Goal: Task Accomplishment & Management: Manage account settings

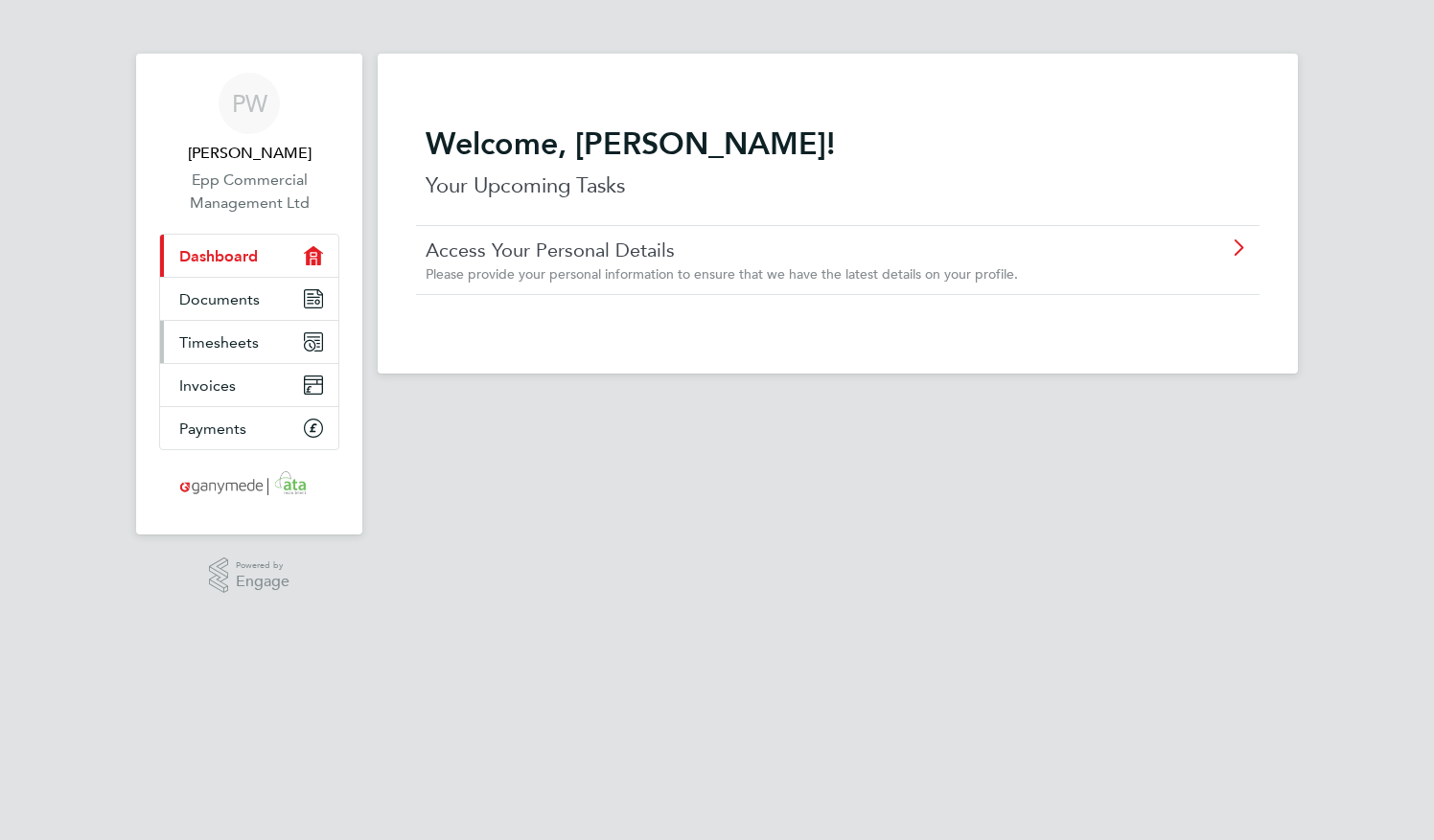
click at [222, 344] on span "Timesheets" at bounding box center [218, 342] width 80 height 18
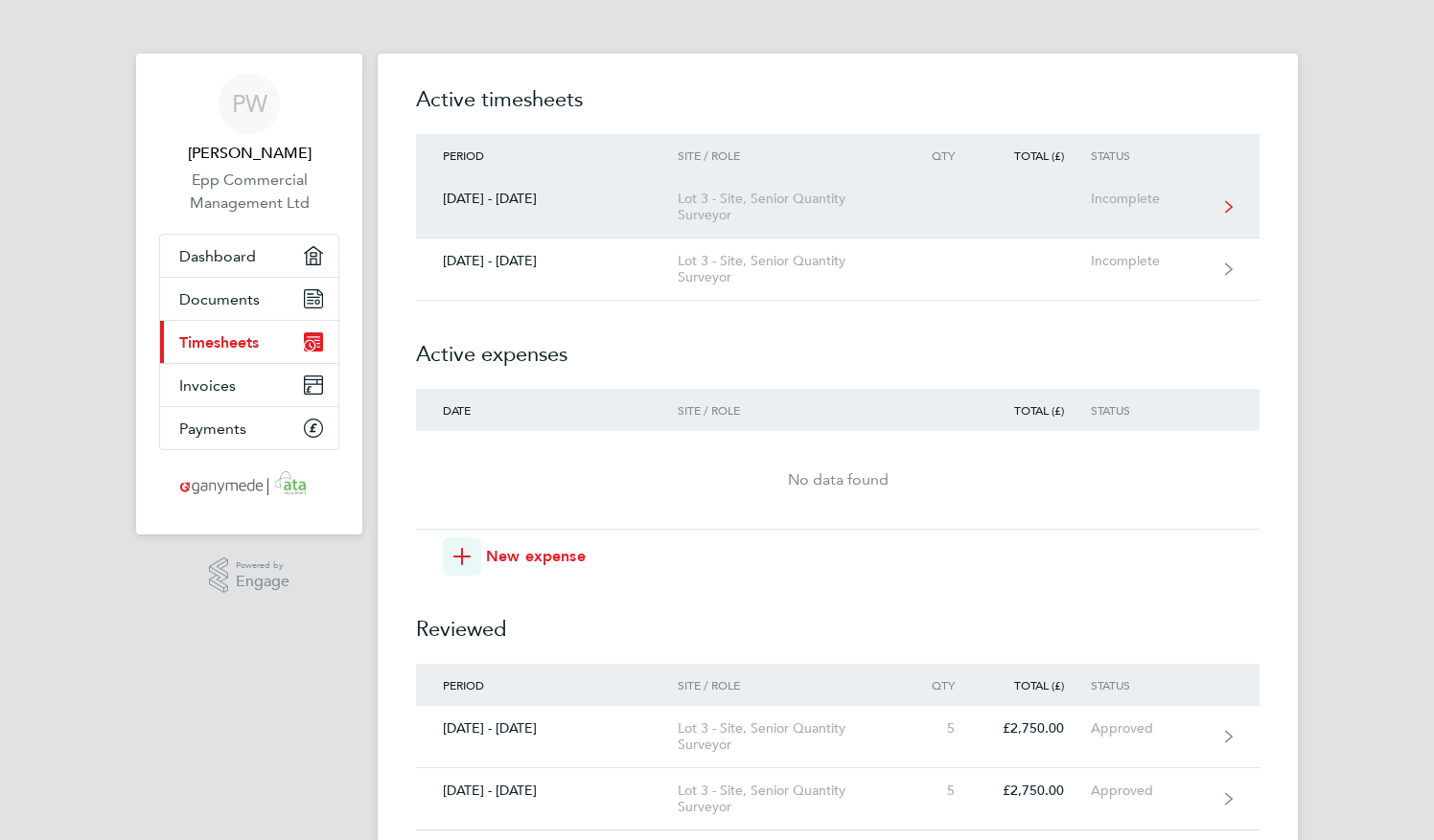
click at [912, 227] on link "[DATE] - [DATE] Lot 3 - Site, Senior Quantity Surveyor Incomplete" at bounding box center [837, 207] width 843 height 62
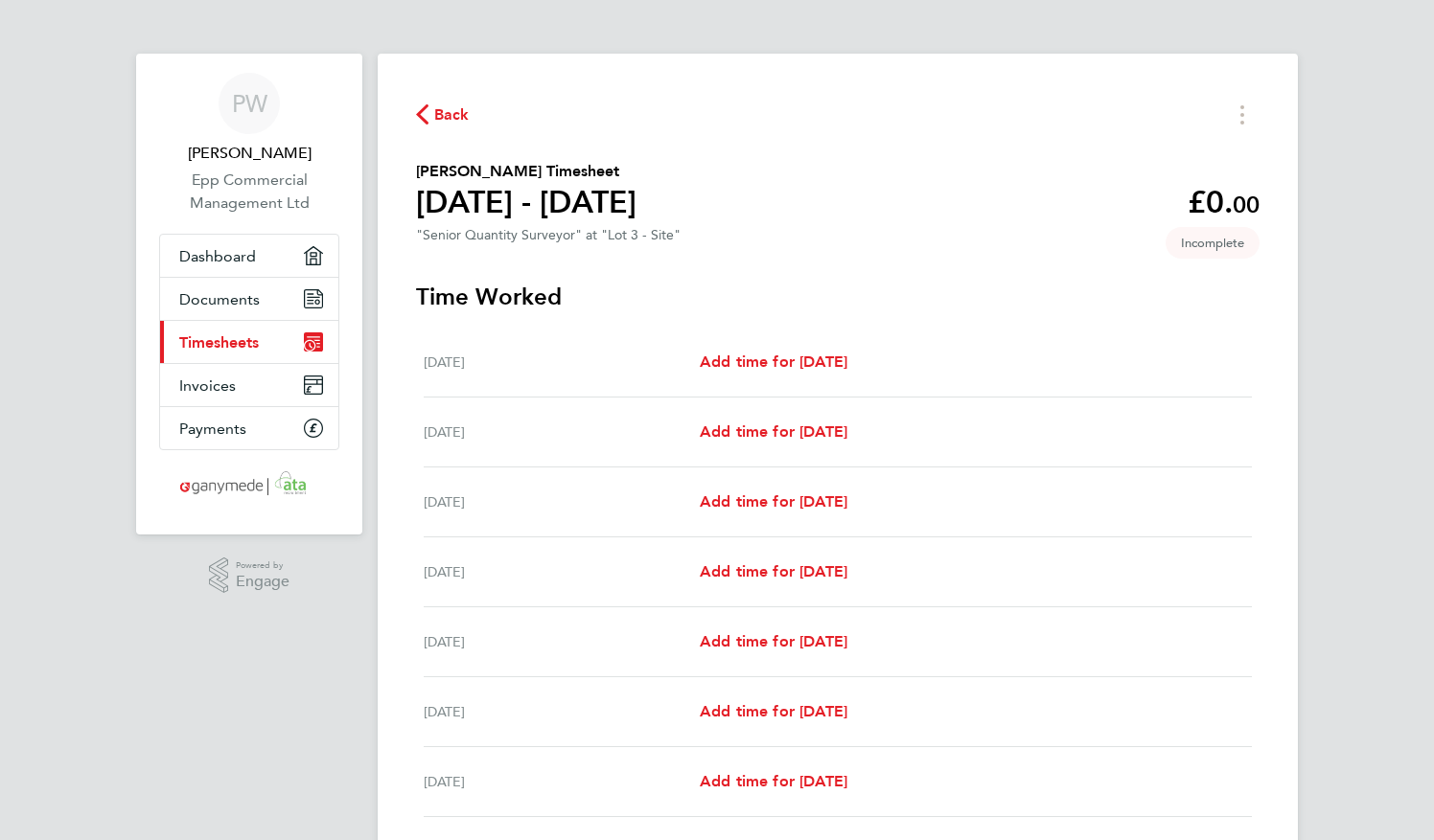
scroll to position [144, 0]
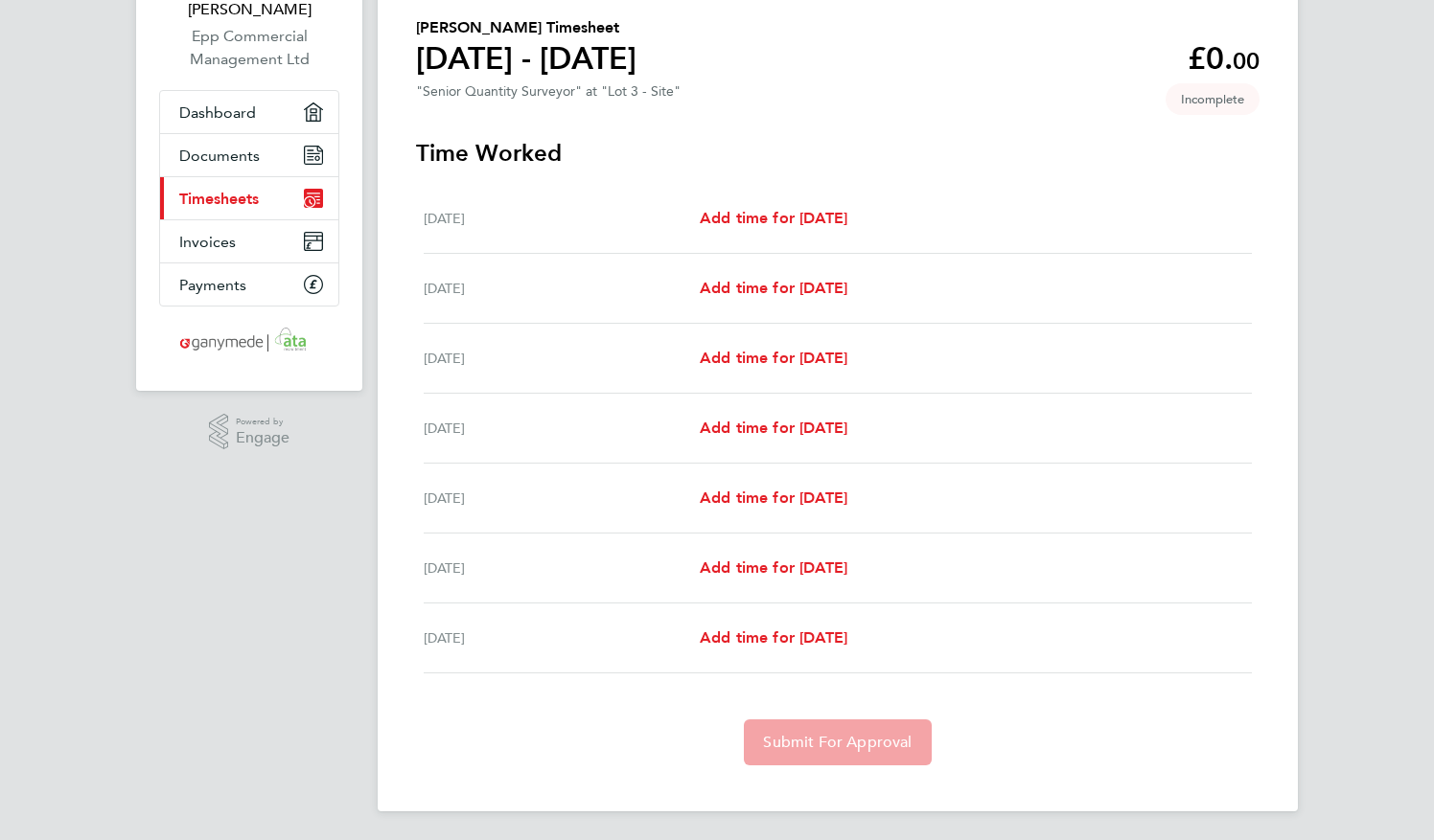
click at [801, 203] on div "[DATE] Add time for [DATE] Add time for [DATE]" at bounding box center [837, 218] width 828 height 70
click at [798, 214] on span "Add time for [DATE]" at bounding box center [774, 217] width 148 height 18
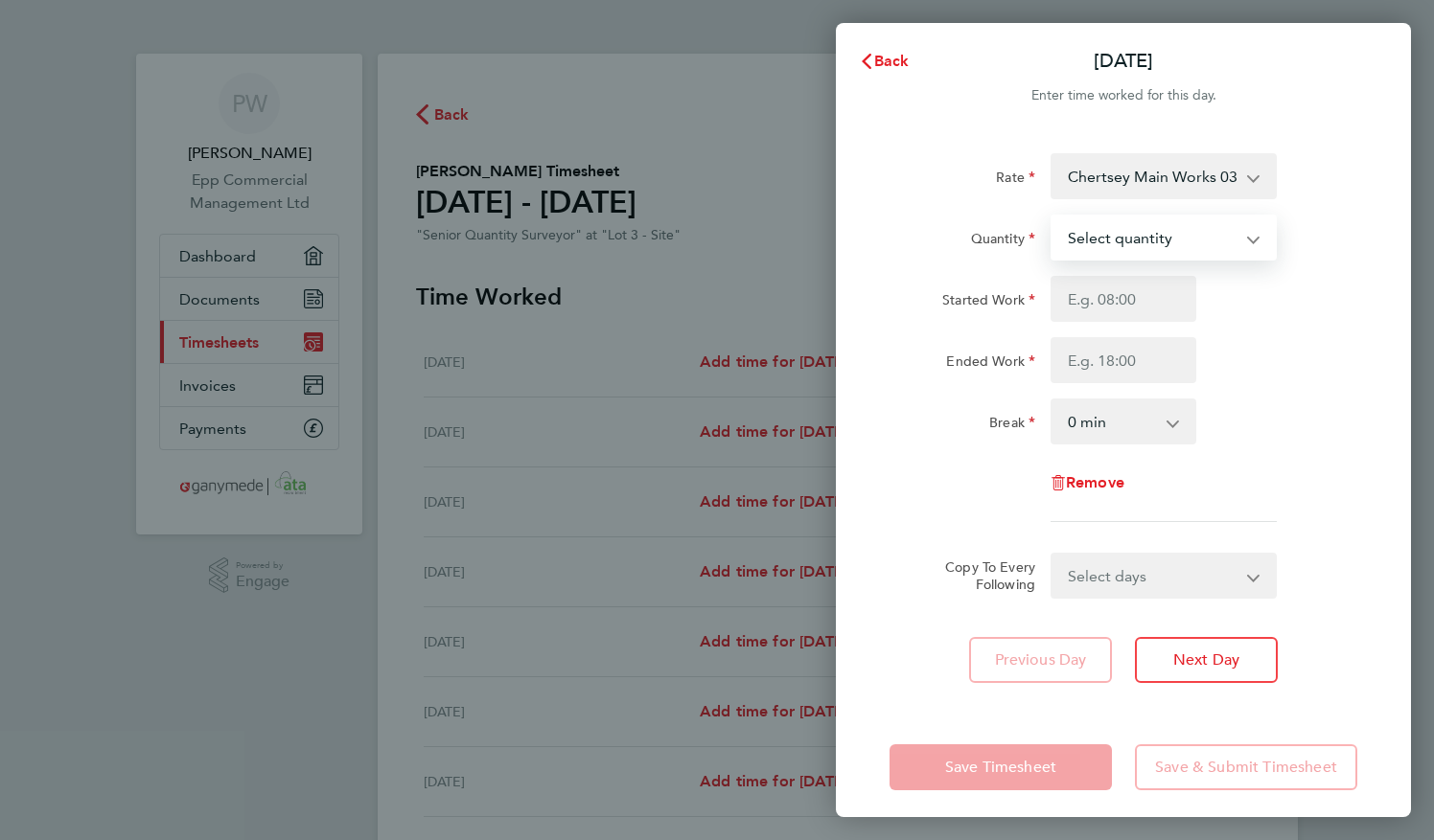
click at [1178, 217] on select "Select quantity 0.5 1" at bounding box center [1151, 237] width 199 height 42
select select "1"
click at [1052, 216] on select "Select quantity 0.5 1" at bounding box center [1151, 237] width 199 height 42
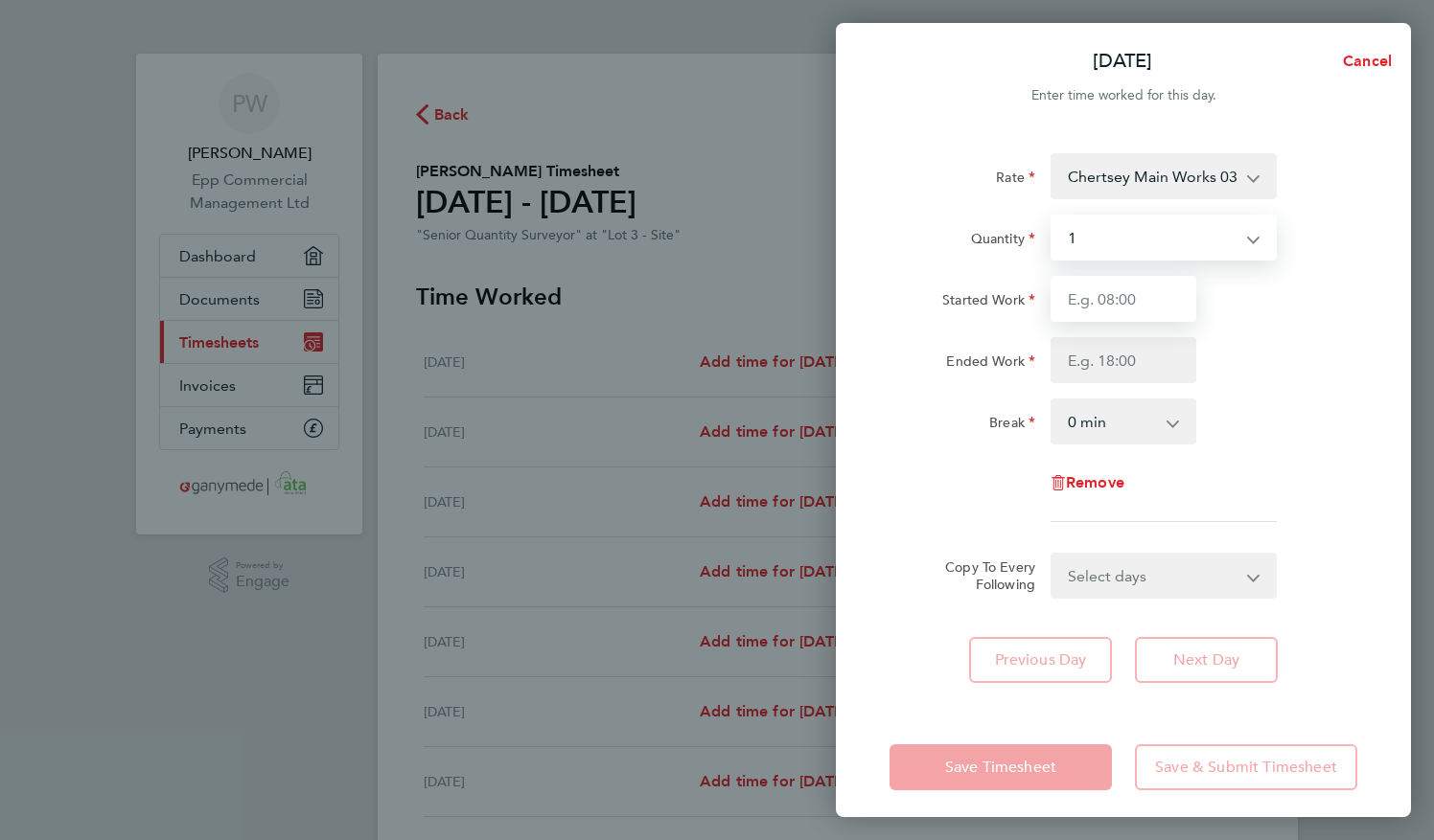
click at [1138, 304] on input "Started Work" at bounding box center [1124, 299] width 146 height 46
type input "08:00"
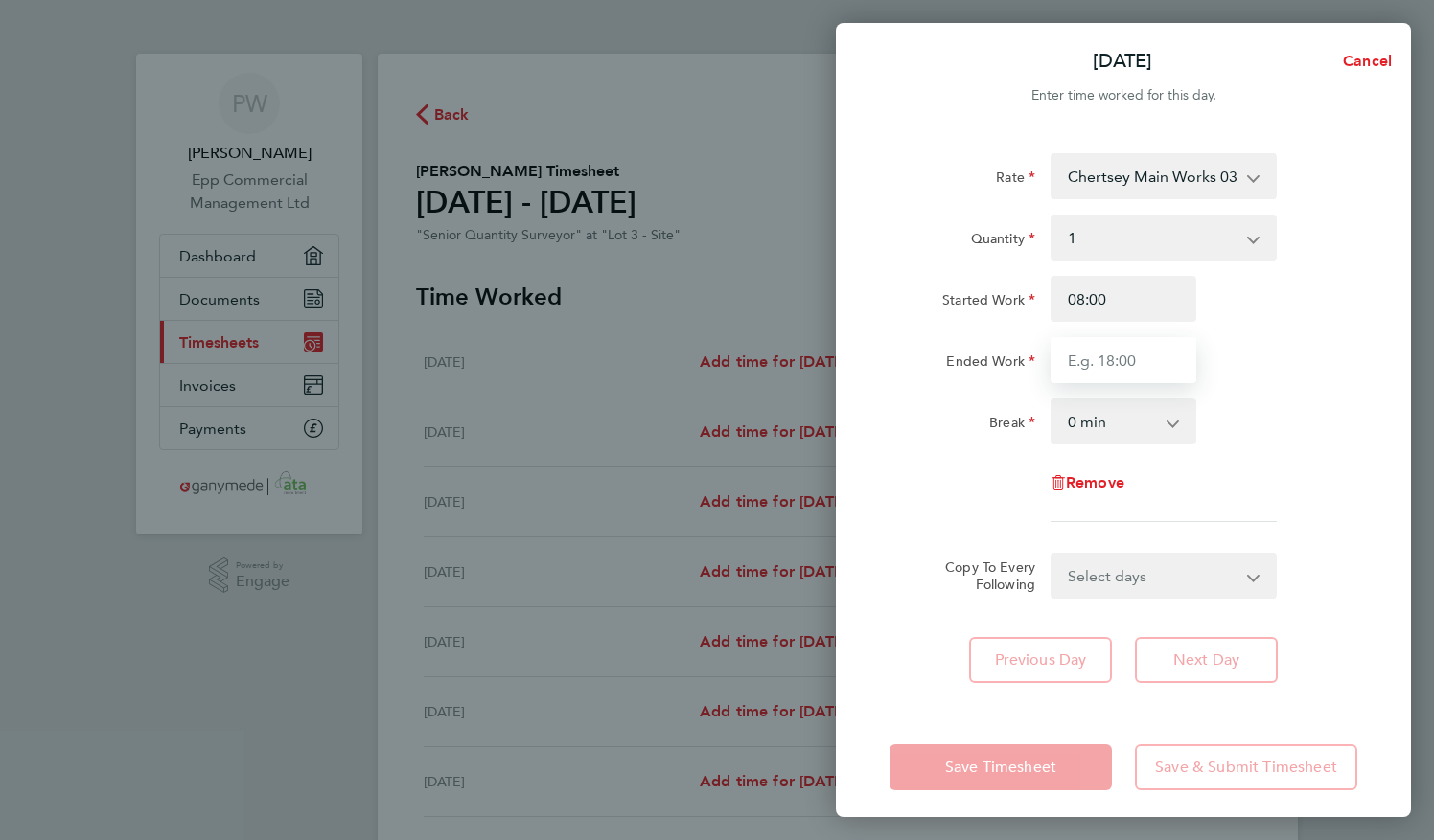
type input "17:00"
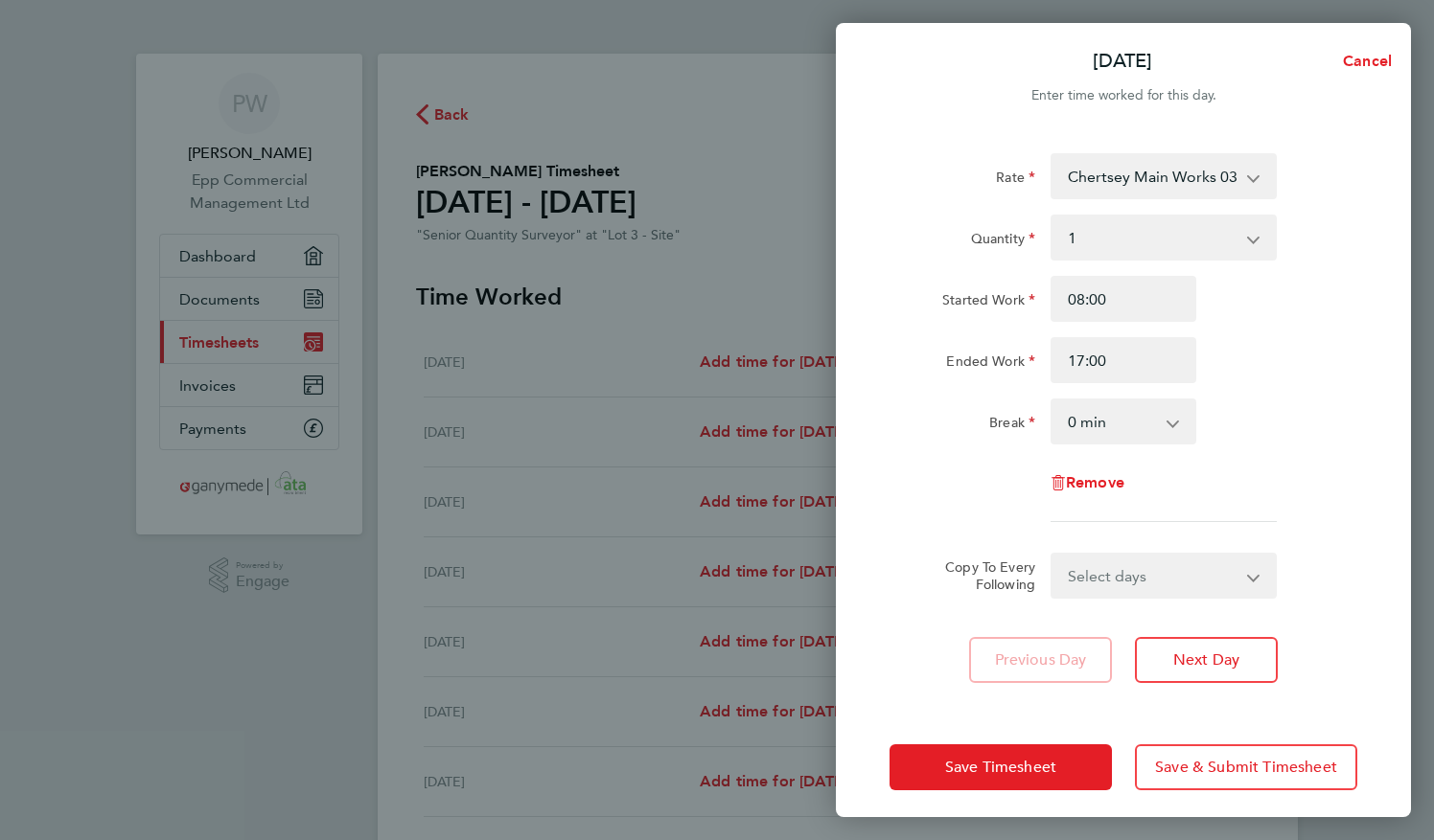
click at [1111, 592] on select "Select days Day Weekday (Mon-Fri) Weekend (Sat-Sun) [DATE] [DATE] [DATE] [DATE]…" at bounding box center [1152, 576] width 201 height 42
select select "WEEKDAY"
click at [1052, 555] on select "Select days Day Weekday (Mon-Fri) Weekend (Sat-Sun) [DATE] [DATE] [DATE] [DATE]…" at bounding box center [1152, 576] width 201 height 42
select select "[DATE]"
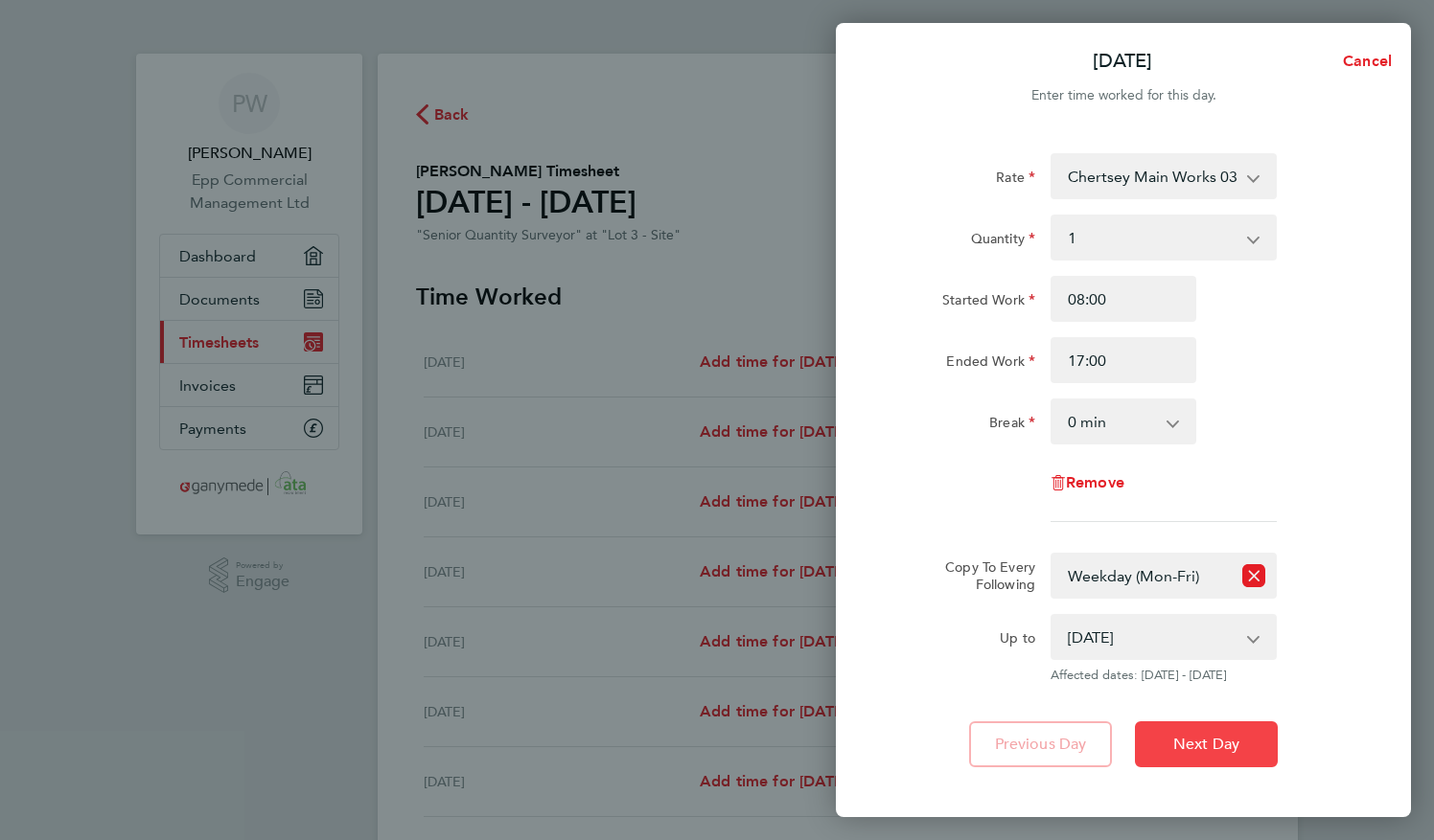
click at [1192, 741] on span "Next Day" at bounding box center [1205, 745] width 66 height 19
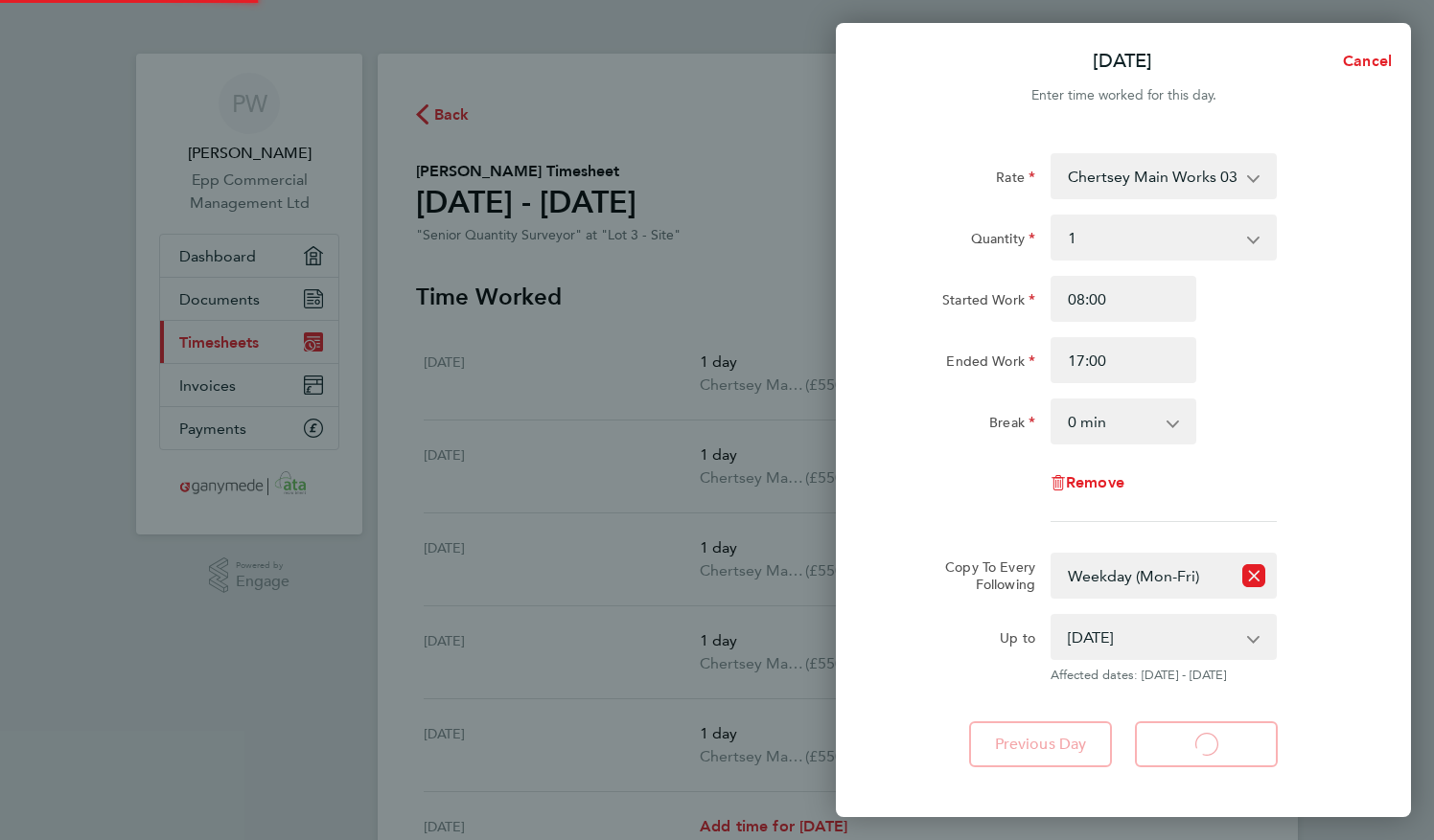
select select "1"
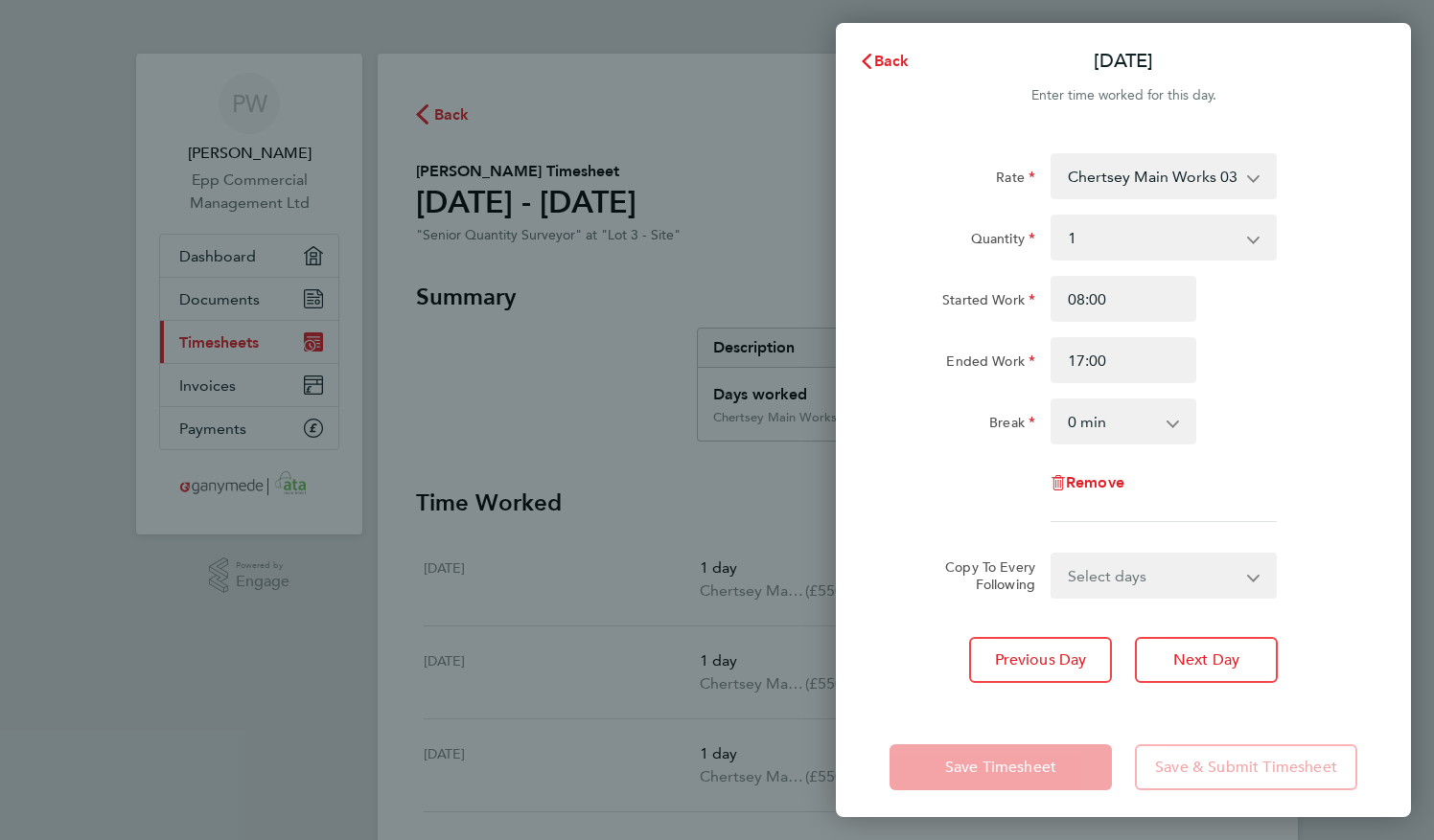
click at [1198, 759] on app-form-button "Save & Submit Timesheet" at bounding box center [1240, 768] width 234 height 46
click at [485, 511] on div "Back [DATE] Enter time worked for this day. Rate Chertsey Main Works 03-K441.01…" at bounding box center [717, 420] width 1434 height 840
click at [894, 62] on span "Back" at bounding box center [891, 61] width 36 height 18
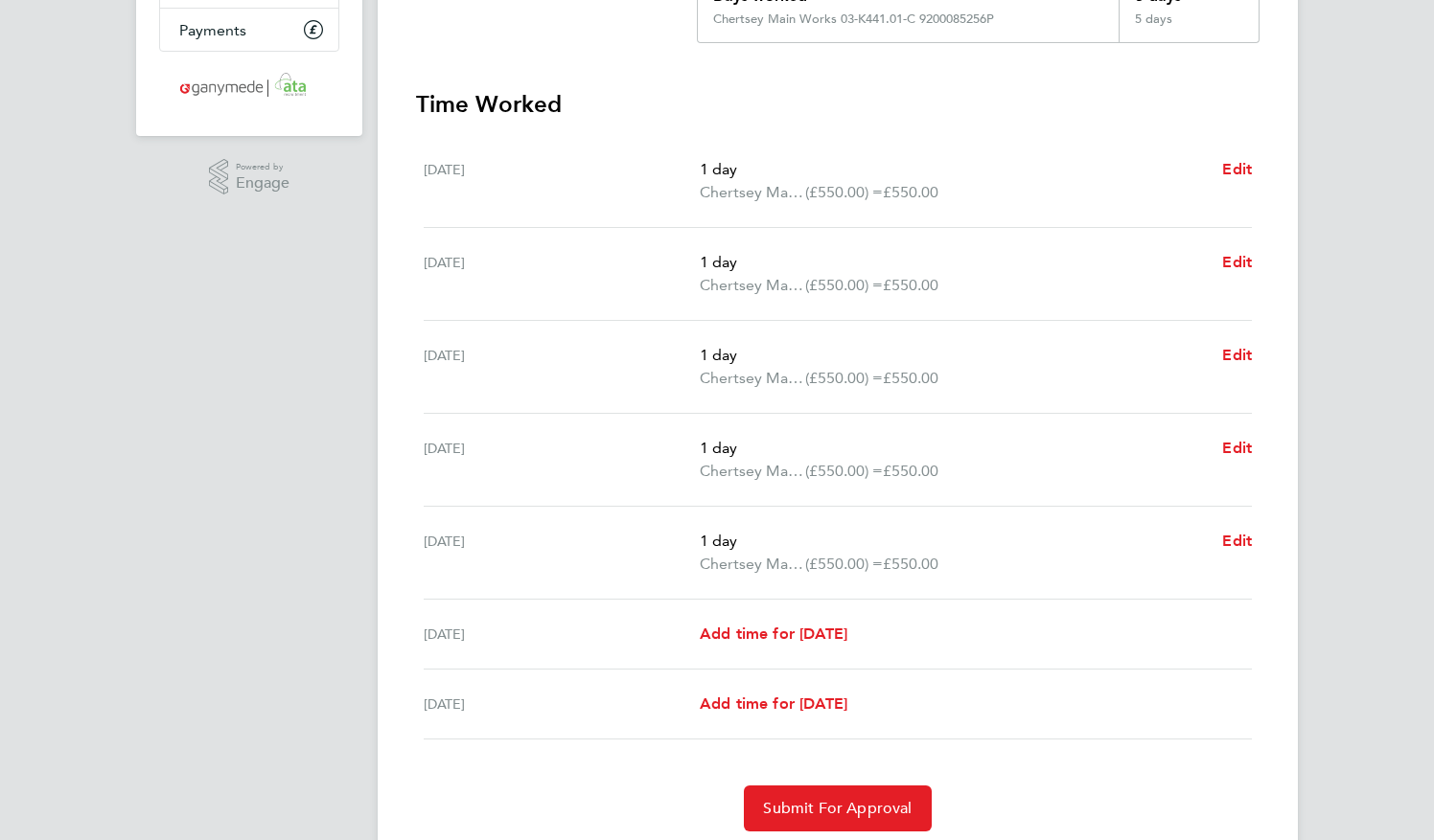
scroll to position [401, 0]
click at [767, 798] on span "Submit For Approval" at bounding box center [837, 807] width 149 height 19
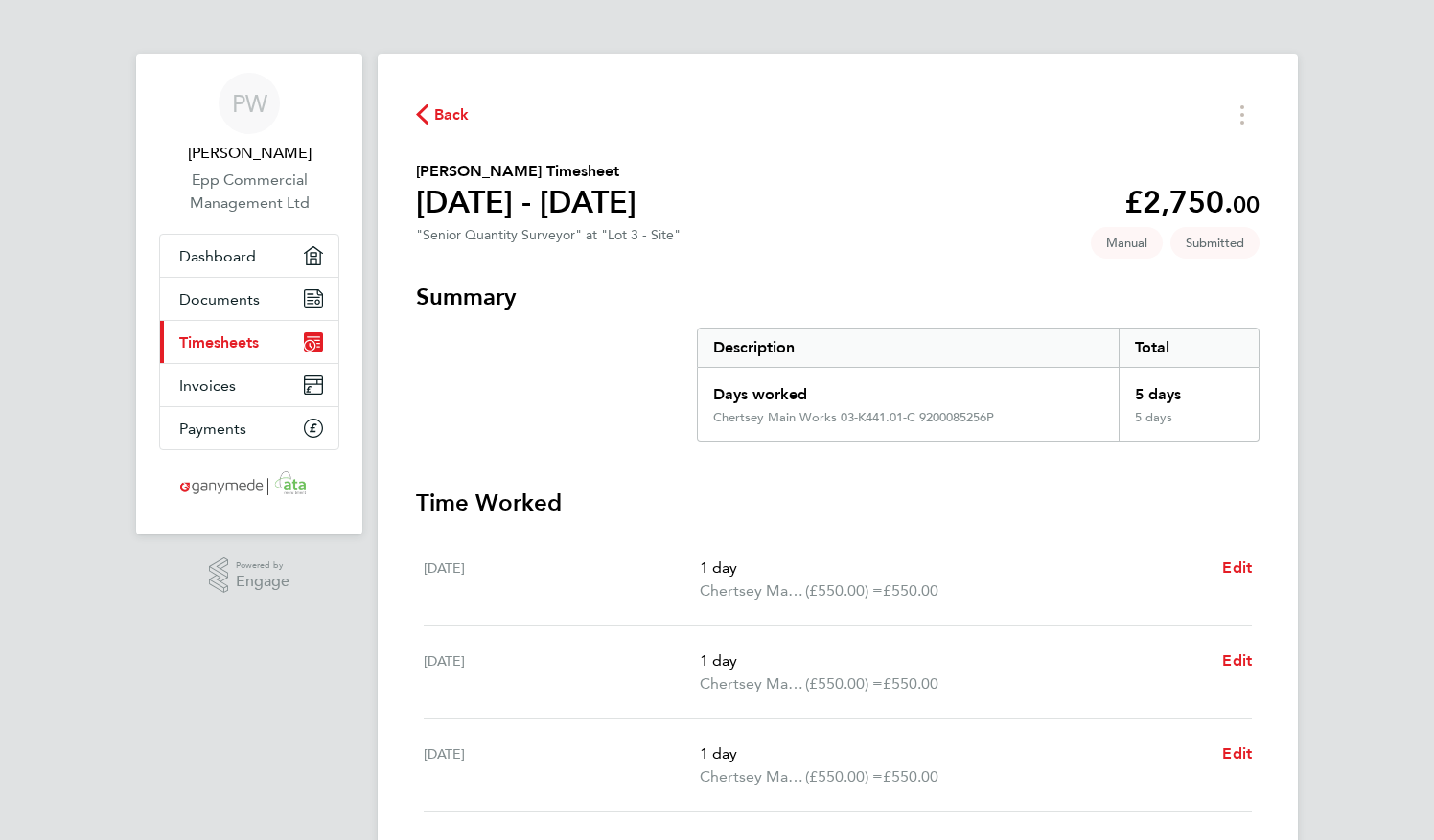
scroll to position [0, 0]
click at [260, 345] on link "Current page: Timesheets" at bounding box center [249, 342] width 178 height 42
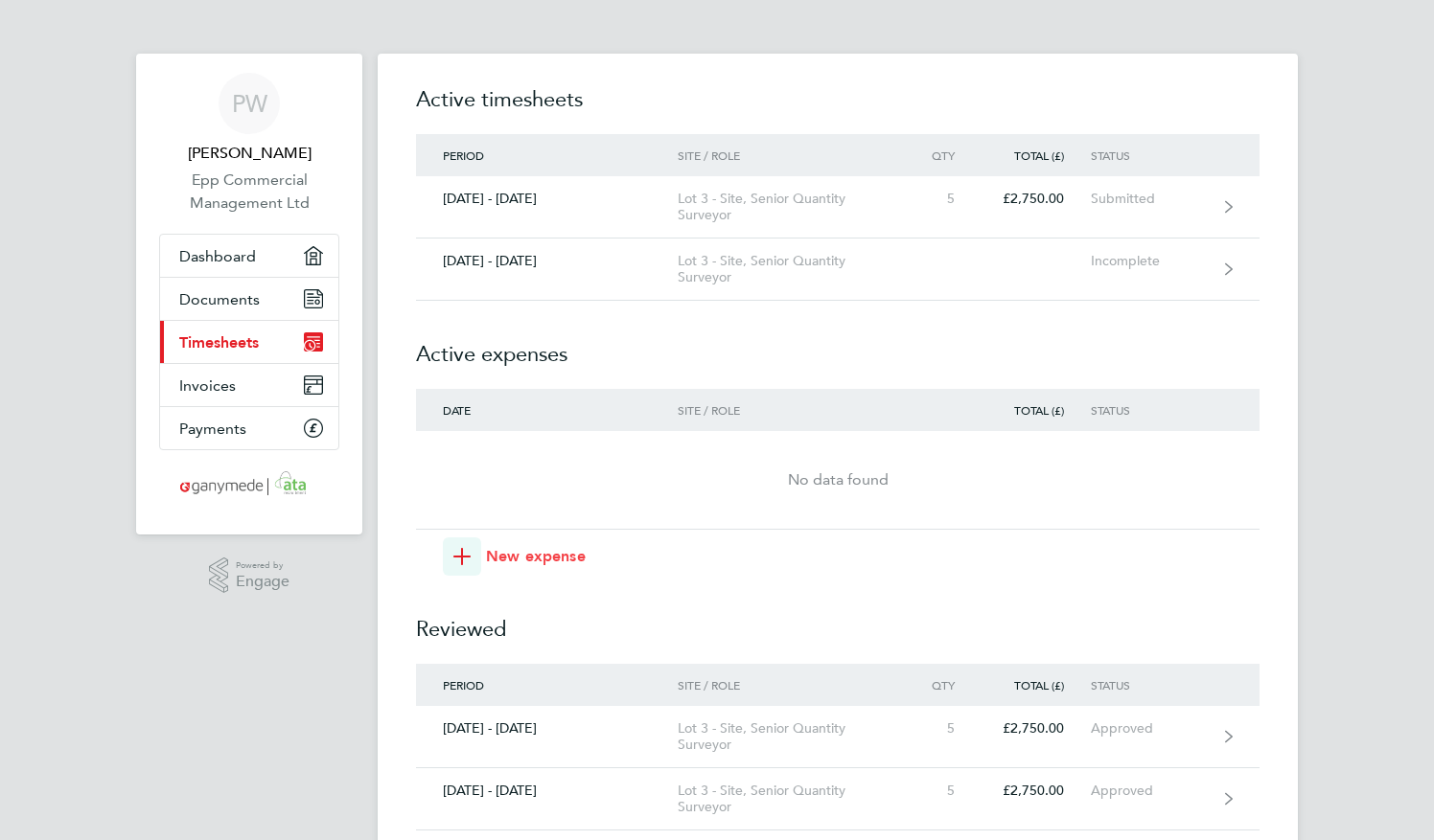
click at [464, 556] on icon "button" at bounding box center [462, 556] width 17 height 17
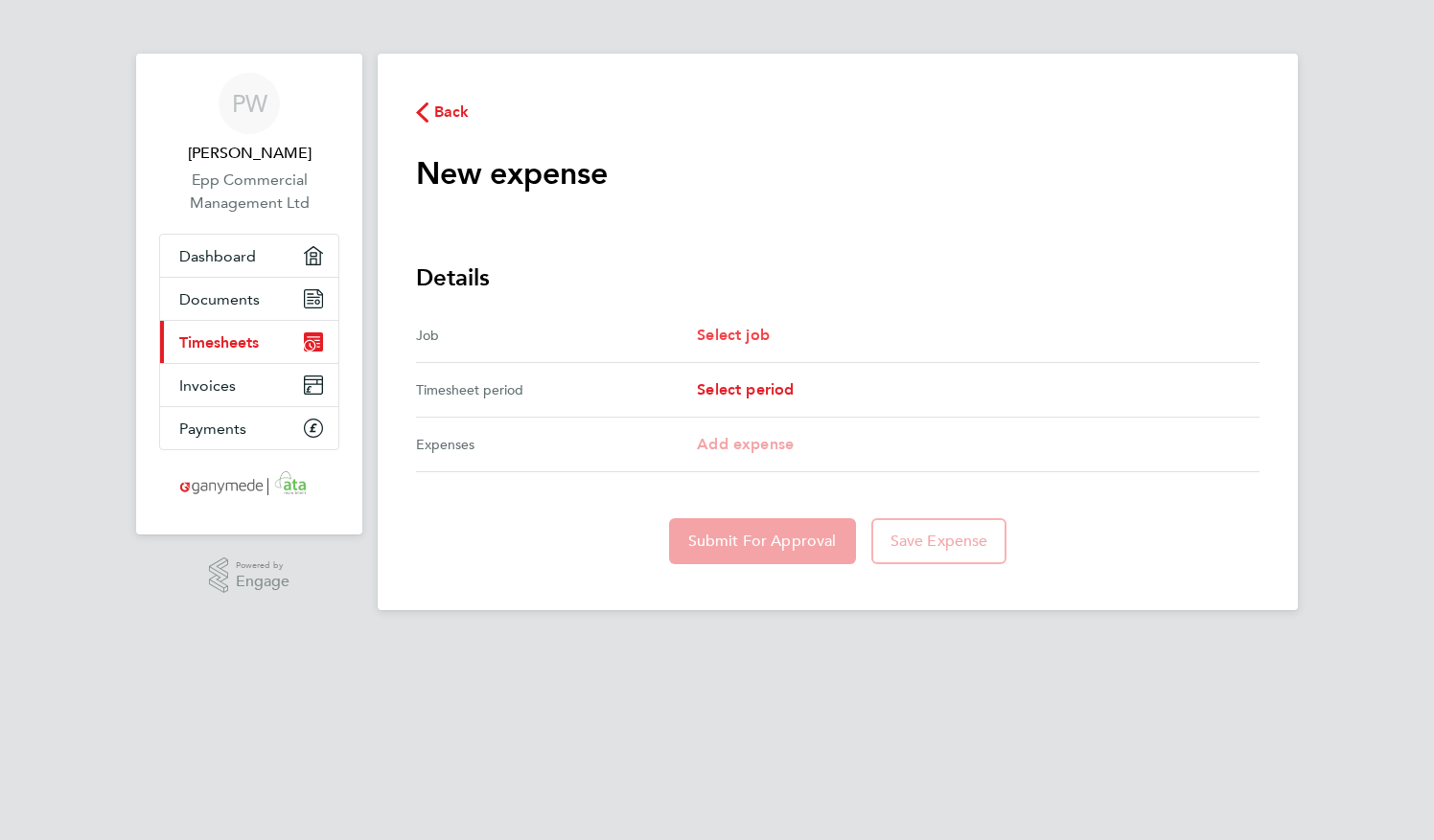
click at [765, 340] on span "Select job" at bounding box center [733, 334] width 73 height 18
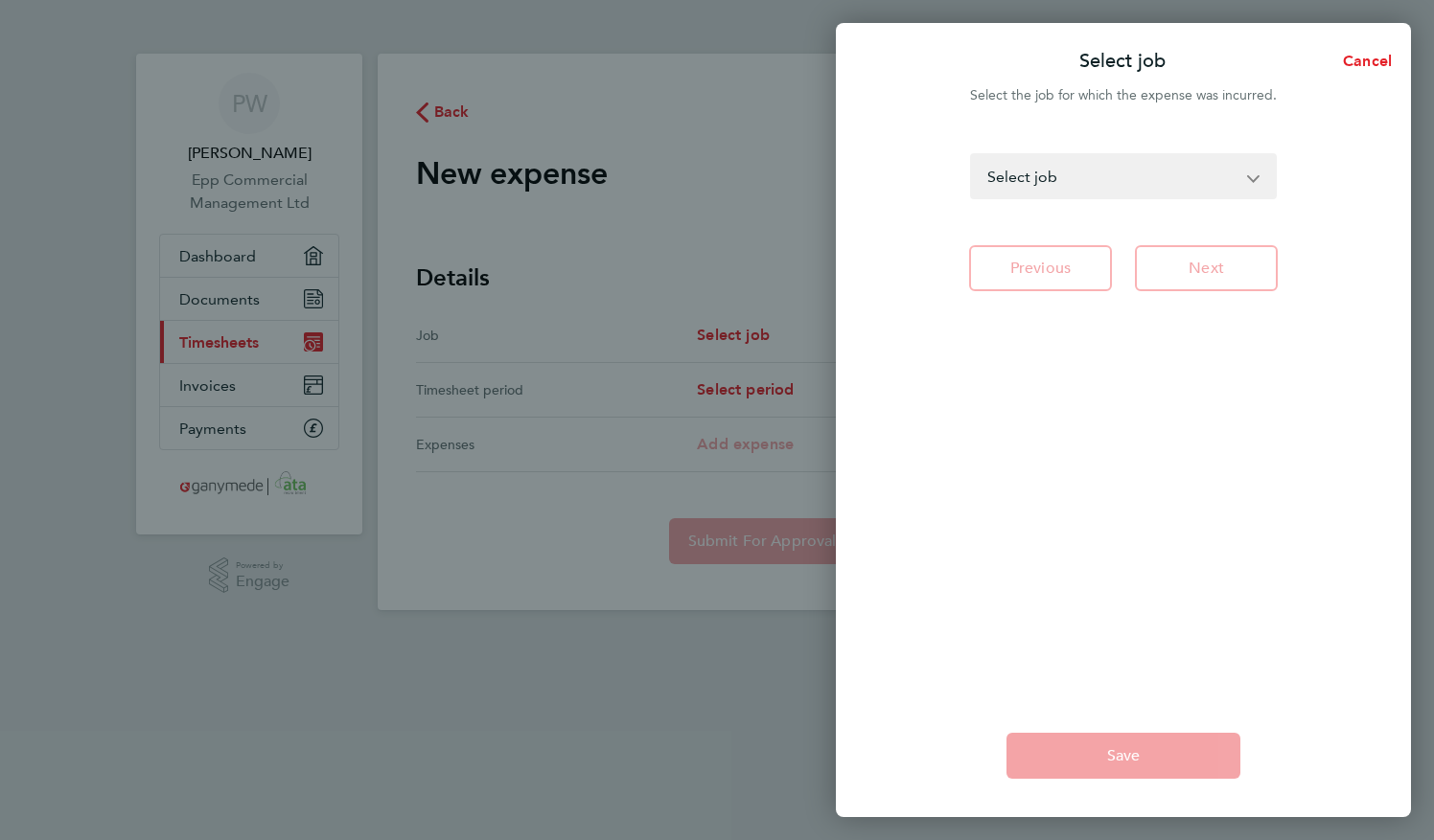
click at [1161, 136] on div "Lot 6 - Site - Senior Quantity Surveyor Lot 3 - Site - Senior Quantity Surveyor…" at bounding box center [1123, 412] width 575 height 564
click at [1146, 161] on select "Lot 6 - Site - Senior Quantity Surveyor Lot 3 - Site - Senior Quantity Surveyor…" at bounding box center [1111, 177] width 280 height 42
select select "274337"
click at [972, 156] on select "Lot 6 - Site - Senior Quantity Surveyor Lot 3 - Site - Senior Quantity Surveyor…" at bounding box center [1111, 177] width 280 height 42
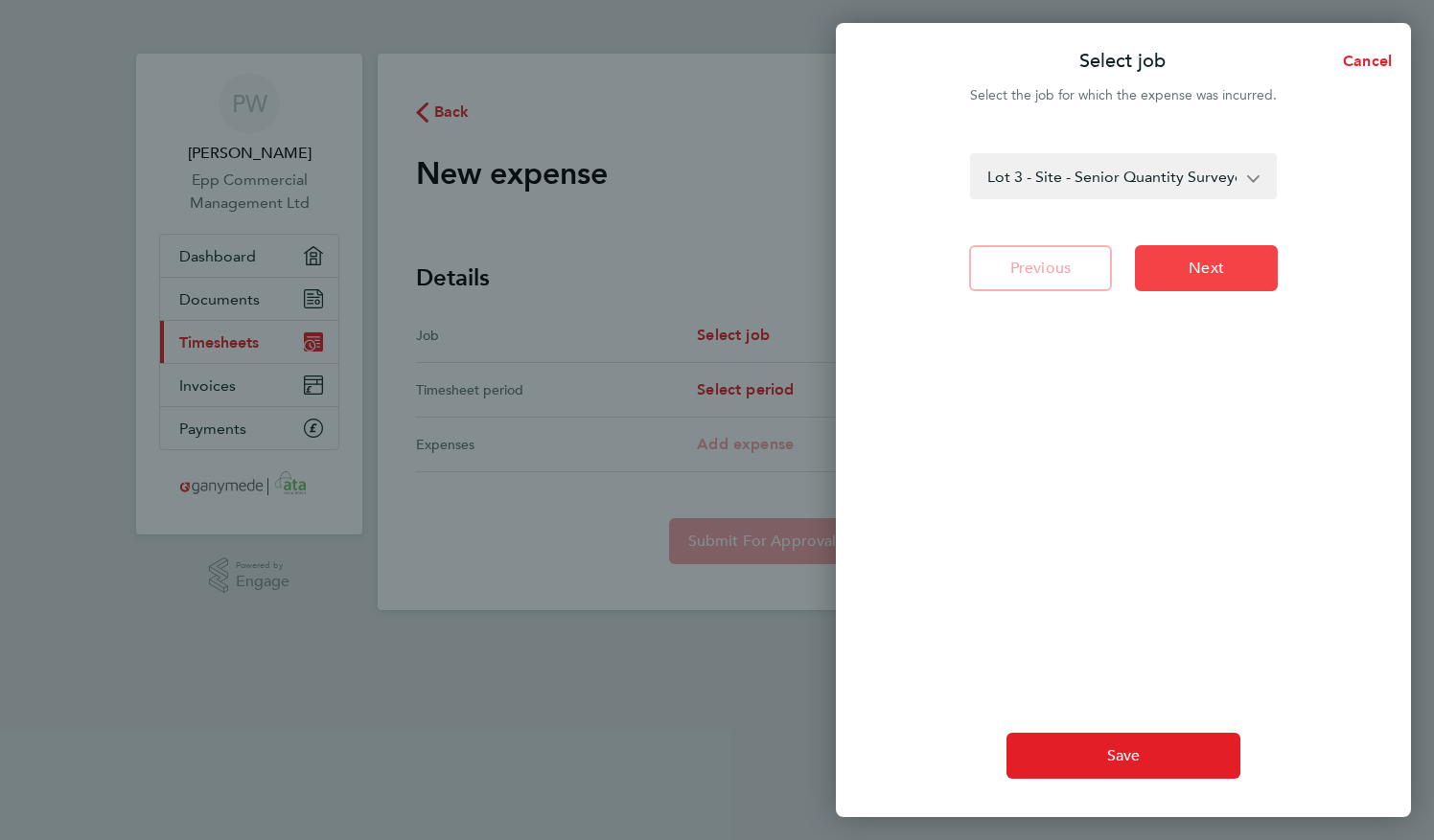
click at [1261, 289] on button "Next" at bounding box center [1206, 268] width 143 height 46
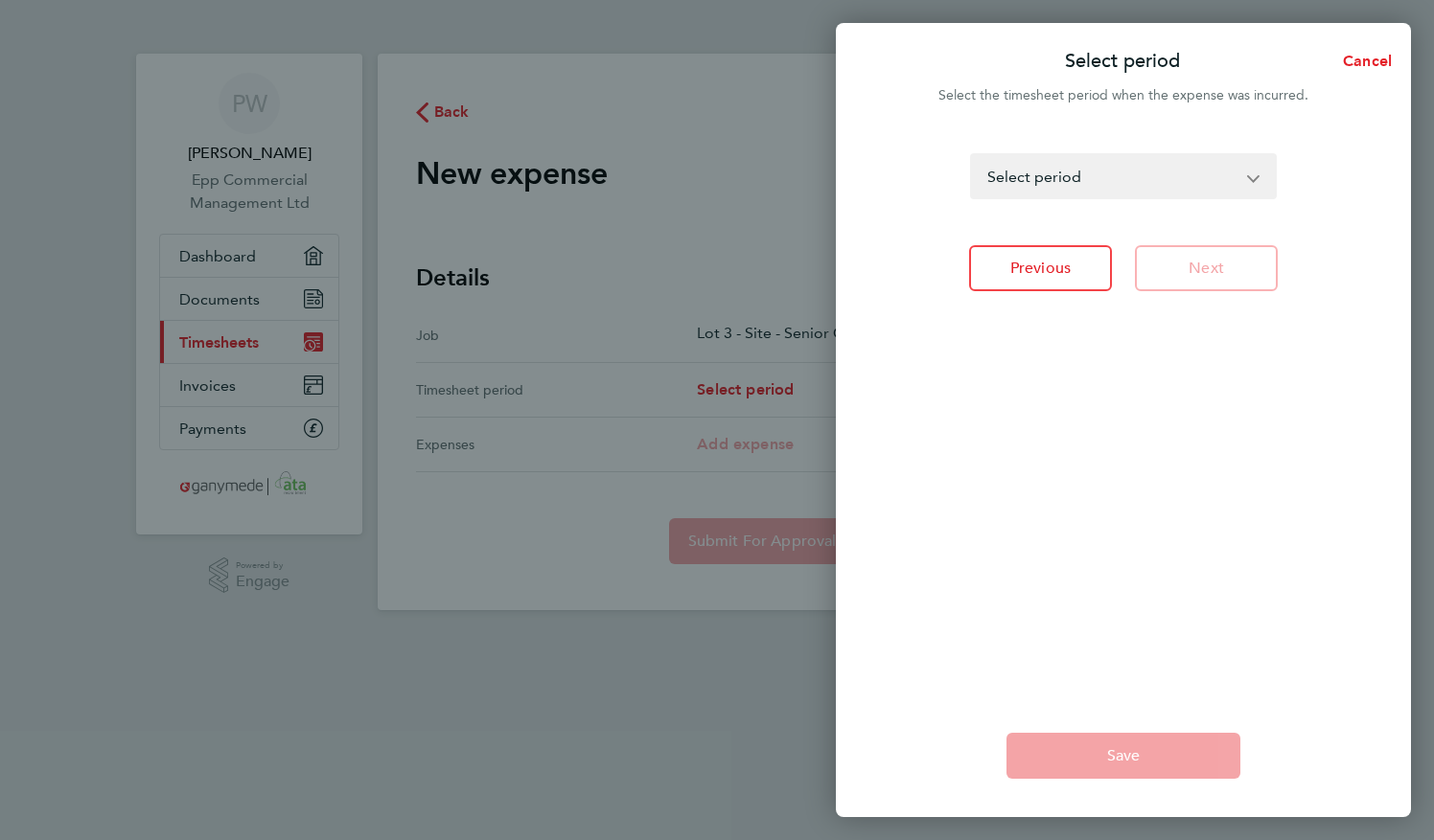
click at [1199, 135] on div "[DATE] - [DATE] [DATE] - [DATE] [DATE] - [DATE] [DATE] - [DATE] [DATE] - [DATE]…" at bounding box center [1123, 412] width 575 height 564
click at [1190, 176] on select "[DATE] - [DATE] [DATE] - [DATE] [DATE] - [DATE] [DATE] - [DATE] [DATE] - [DATE]…" at bounding box center [1111, 177] width 280 height 42
select select "18: Object"
click at [972, 156] on select "[DATE] - [DATE] [DATE] - [DATE] [DATE] - [DATE] [DATE] - [DATE] [DATE] - [DATE]…" at bounding box center [1111, 177] width 280 height 42
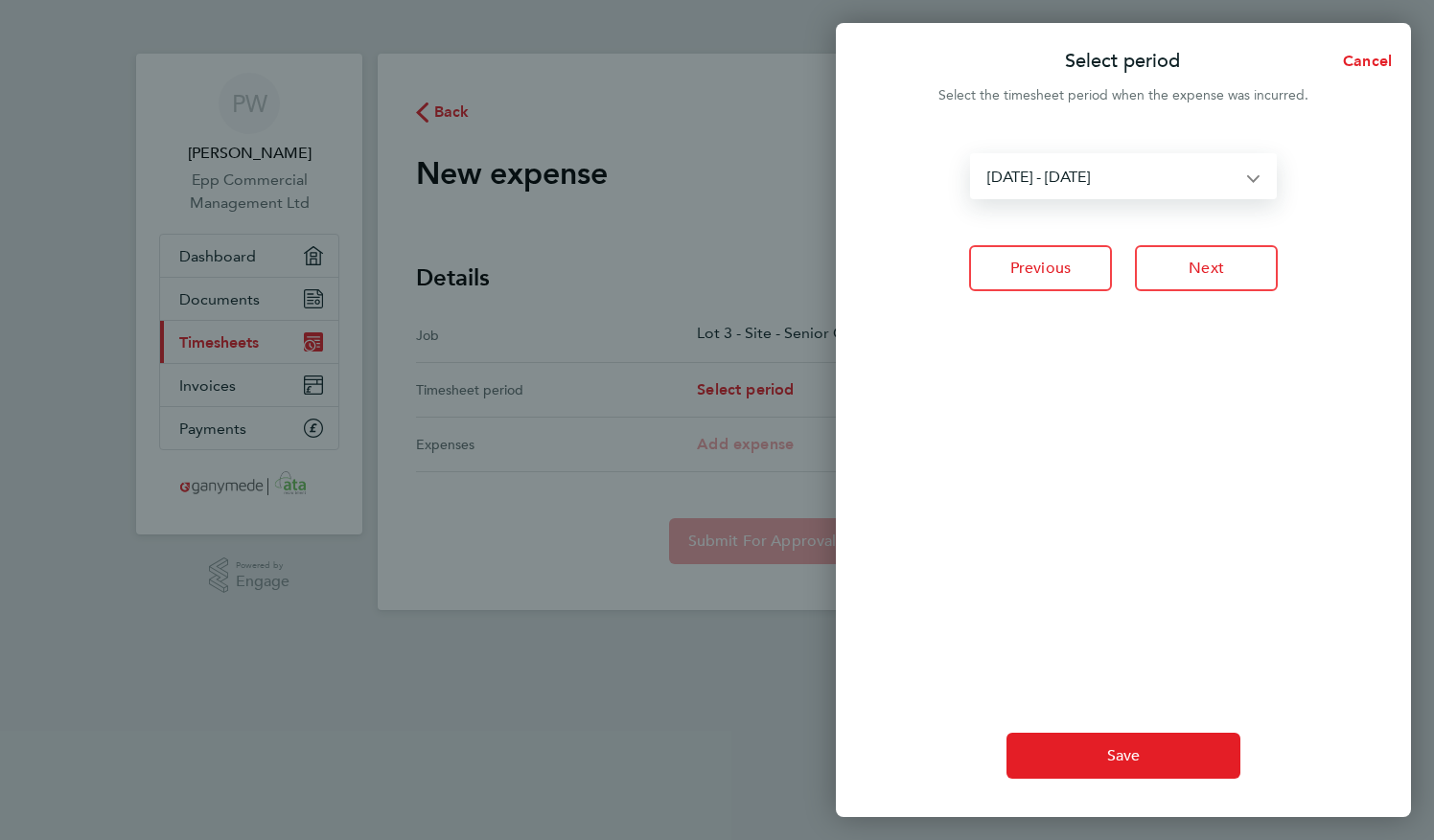
click at [1102, 786] on div "Save" at bounding box center [1123, 756] width 575 height 123
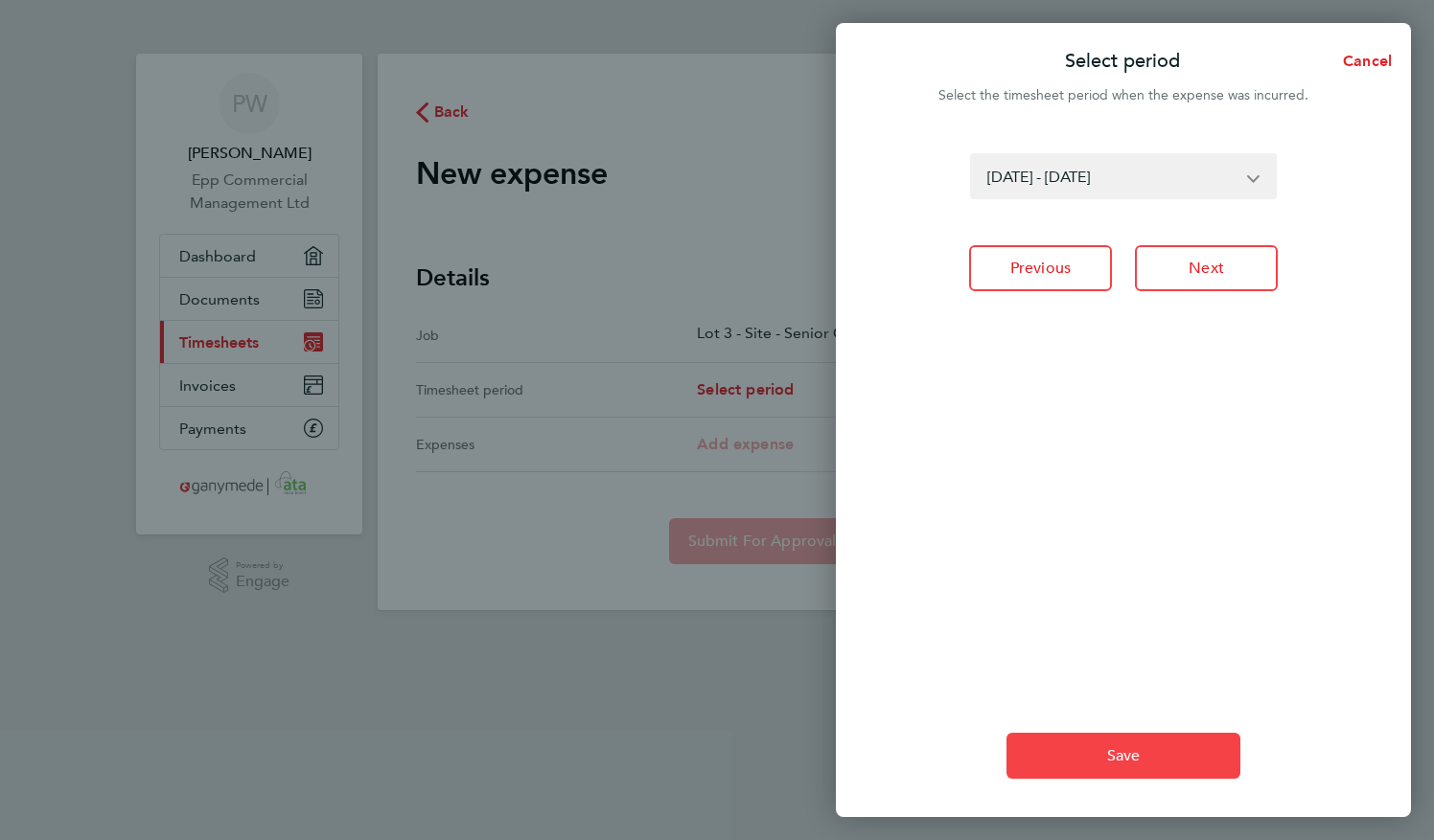
click at [1111, 760] on span "Save" at bounding box center [1124, 756] width 34 height 19
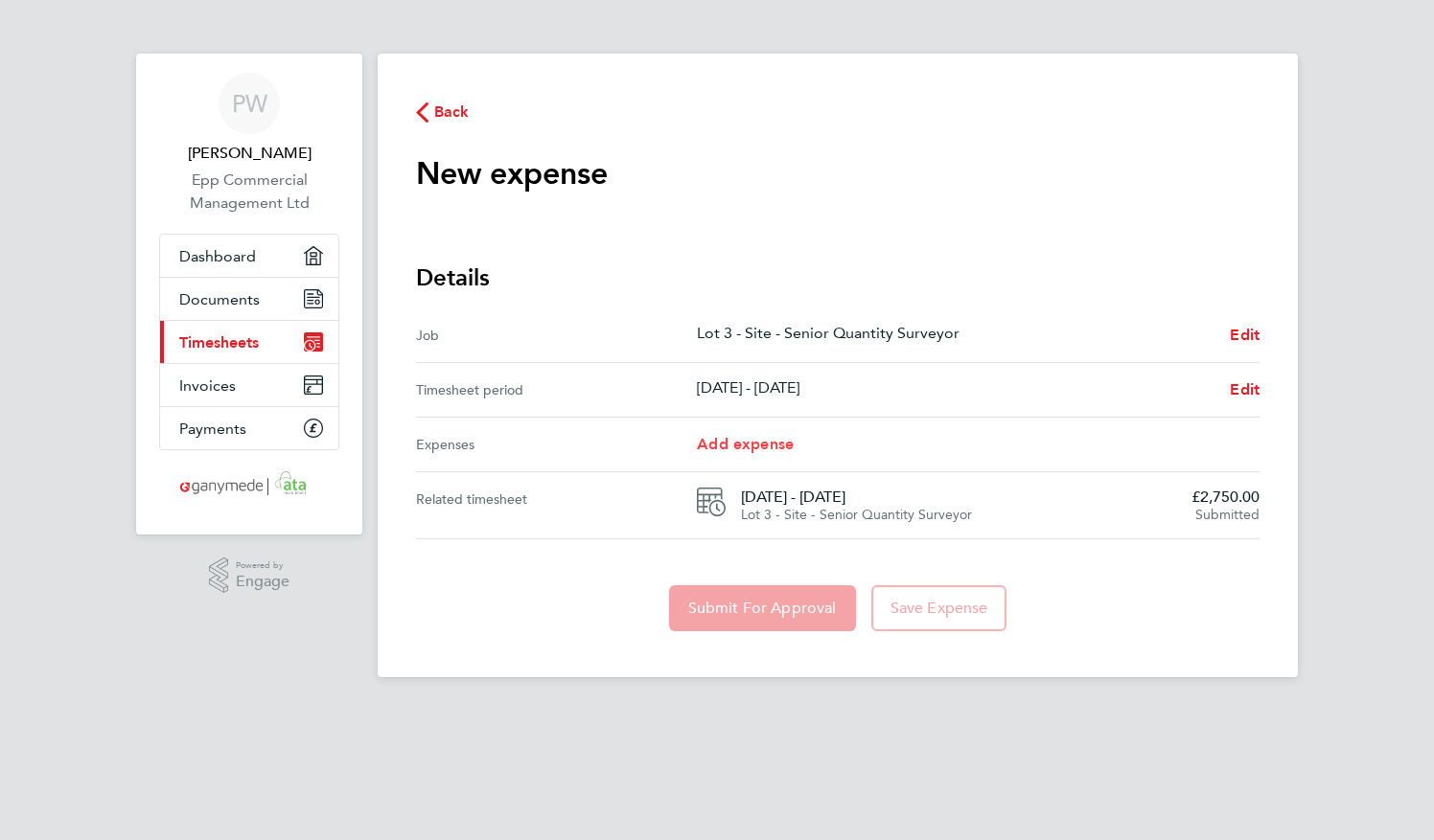
click at [779, 449] on span "Add expense" at bounding box center [745, 444] width 97 height 18
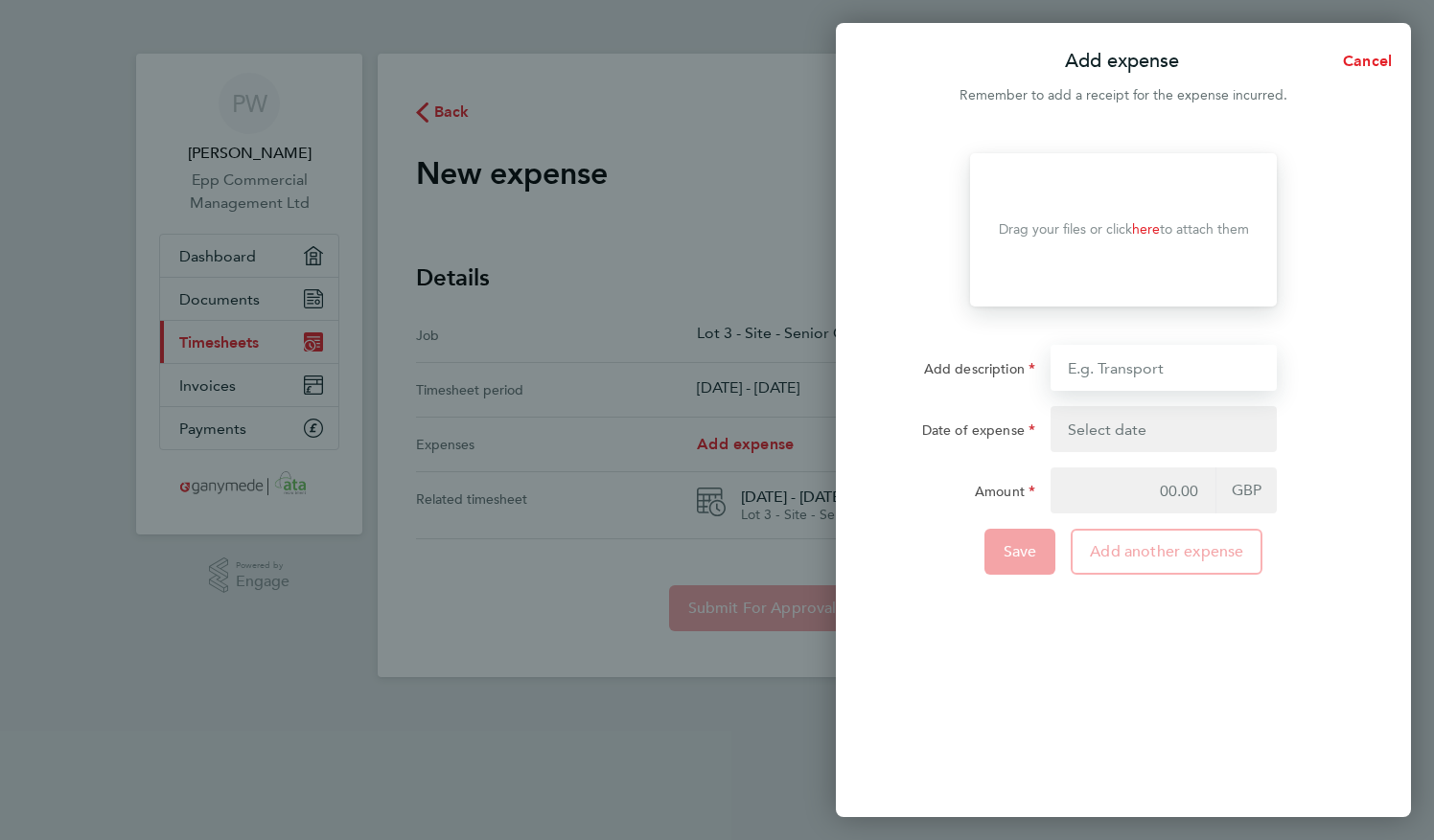
click at [1114, 380] on input "Add description" at bounding box center [1163, 368] width 226 height 46
type input "Hotel costs"
click at [1110, 428] on button "button" at bounding box center [1163, 430] width 226 height 46
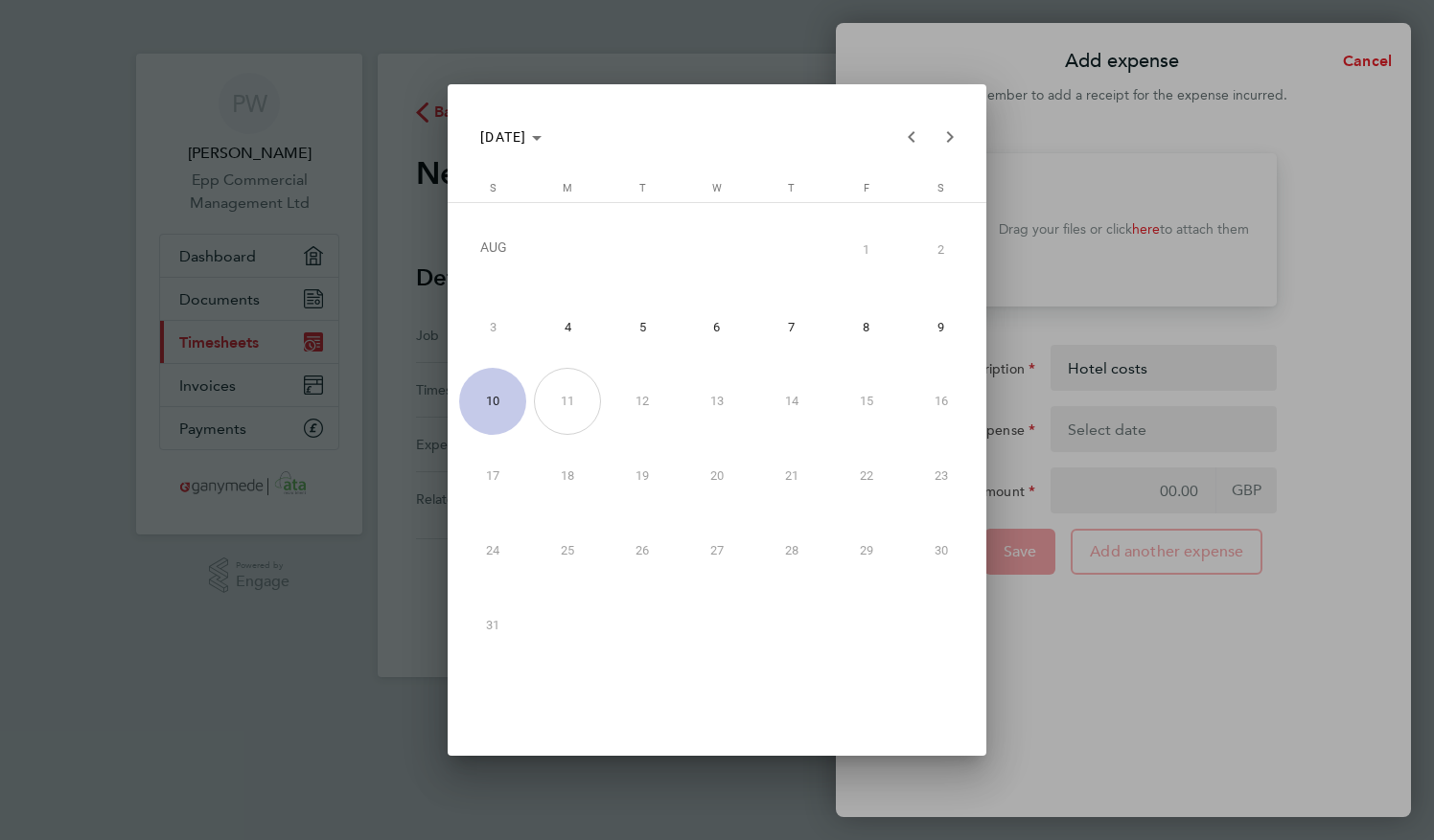
click at [650, 323] on span "5" at bounding box center [642, 327] width 67 height 67
type input "[DATE]"
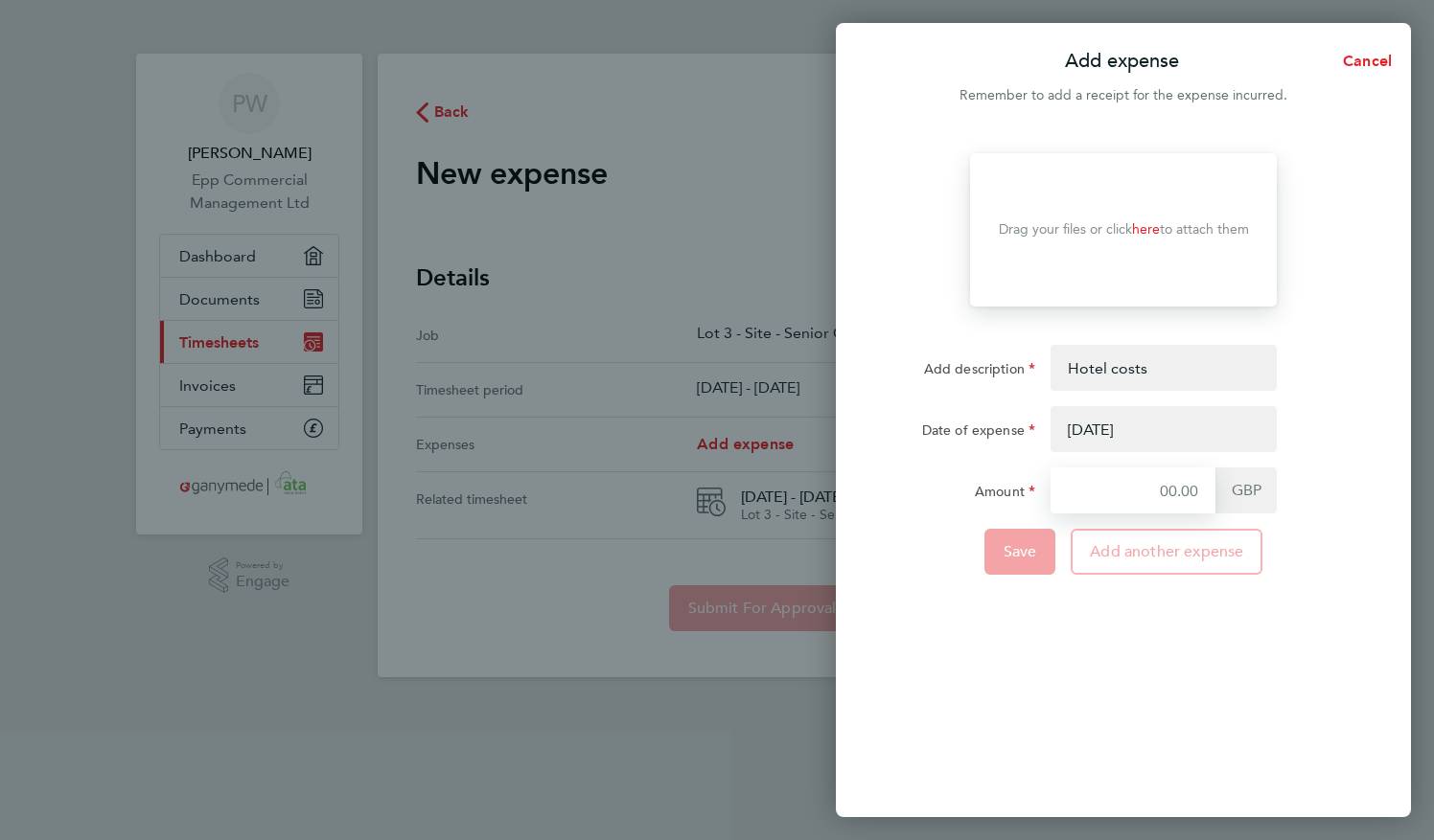
drag, startPoint x: 1159, startPoint y: 492, endPoint x: 1270, endPoint y: 482, distance: 111.4
click at [1270, 482] on div "GBP" at bounding box center [1163, 491] width 226 height 46
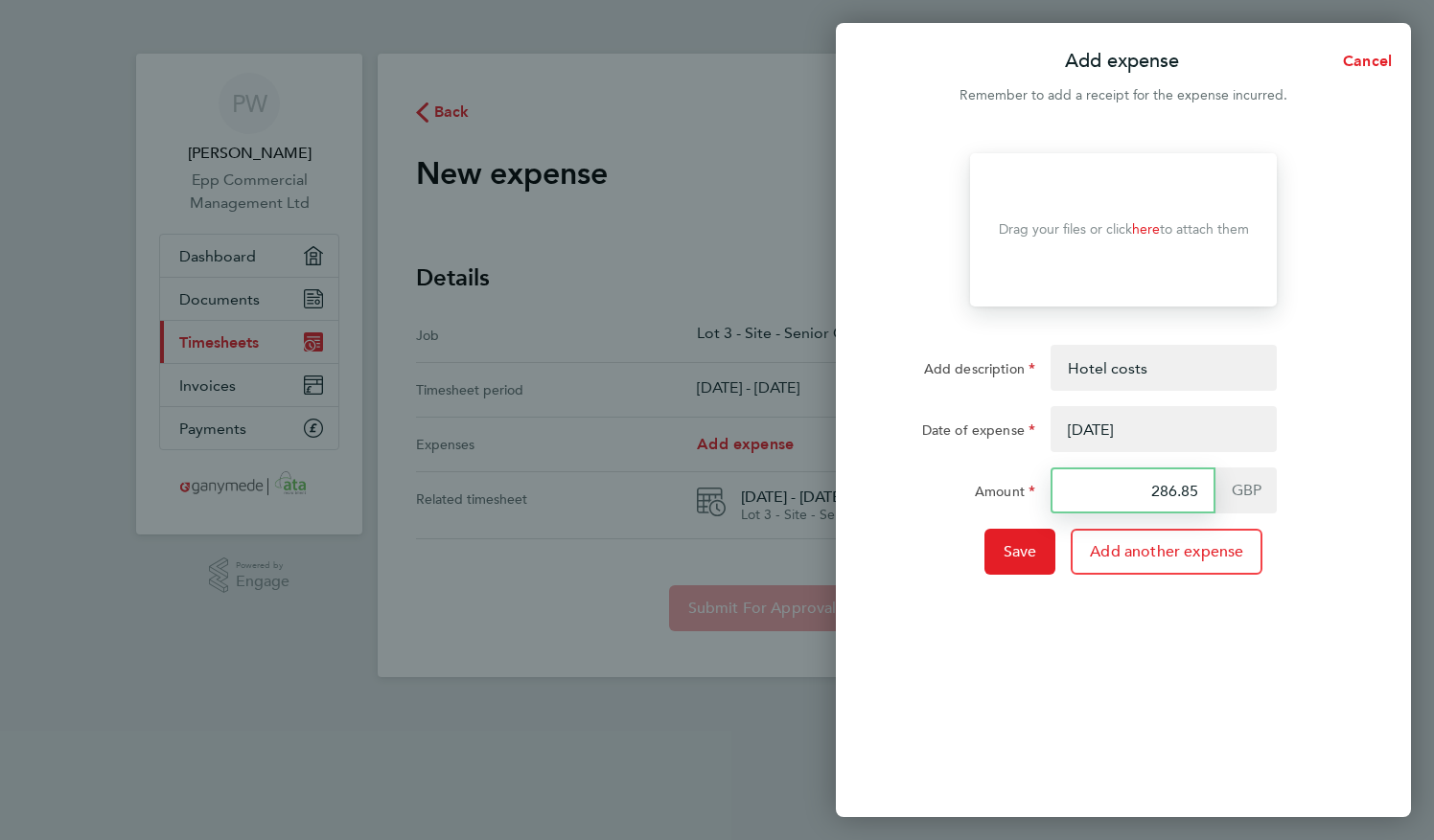
type input "286.85"
click at [1151, 231] on link "here" at bounding box center [1146, 229] width 28 height 16
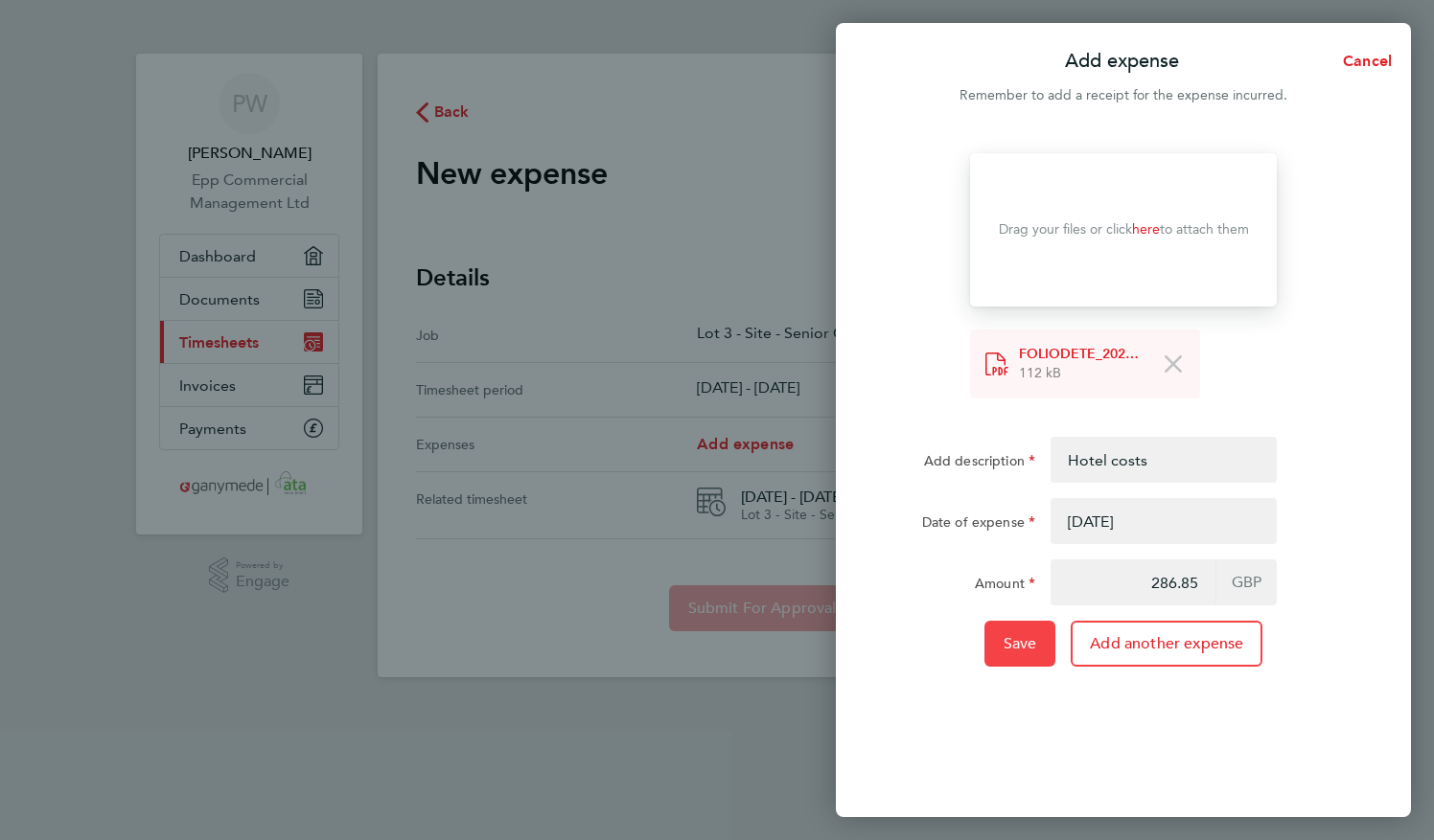
click at [1003, 648] on span "Save" at bounding box center [1020, 644] width 34 height 19
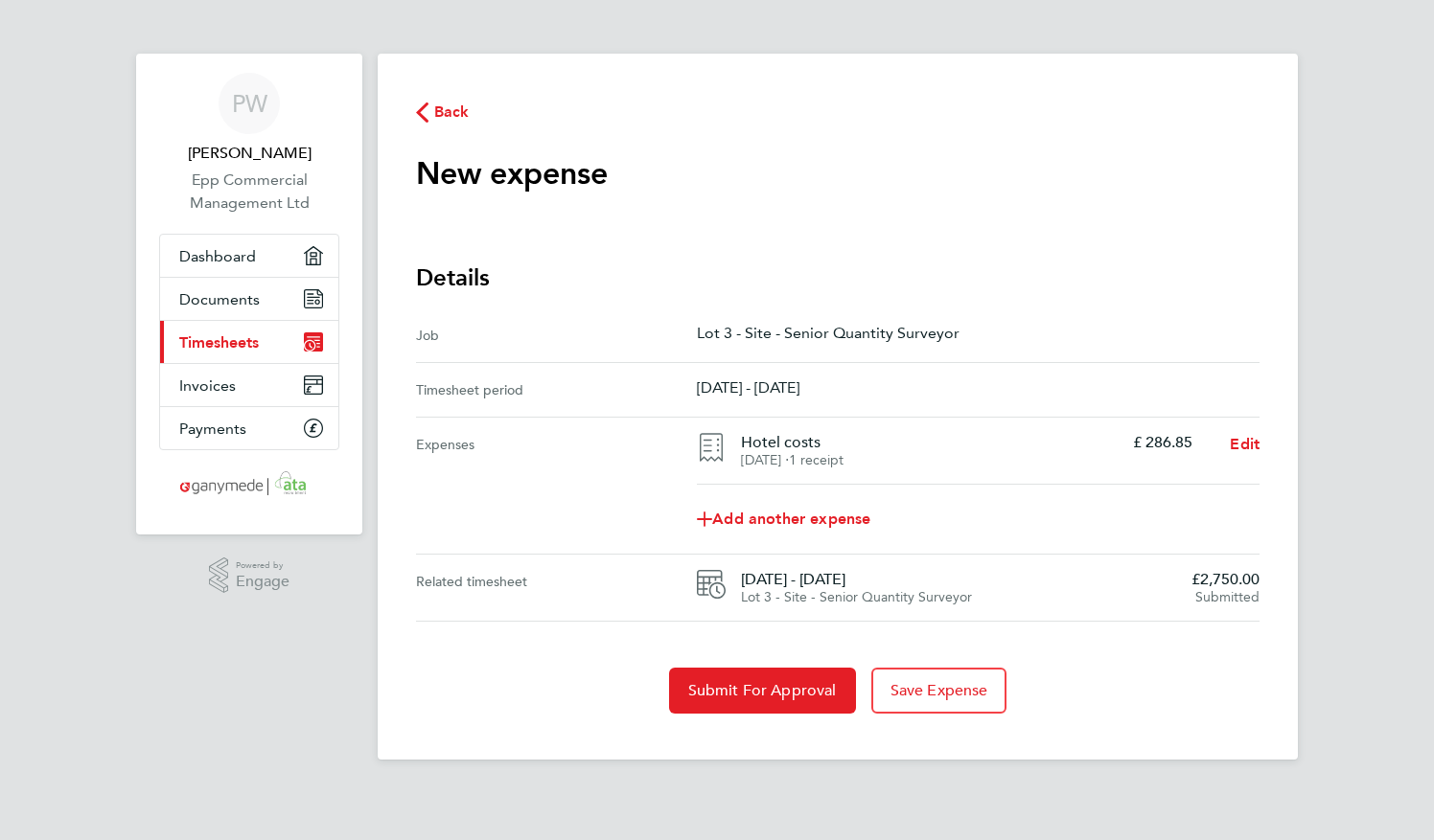
click at [854, 704] on app-form-button "Submit For Approval" at bounding box center [766, 691] width 194 height 46
click at [814, 696] on span "Submit For Approval" at bounding box center [762, 691] width 149 height 19
